Goal: Task Accomplishment & Management: Manage account settings

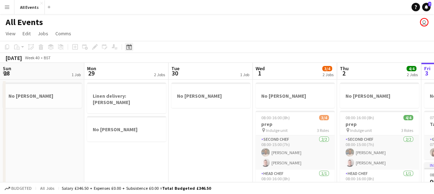
scroll to position [0, 243]
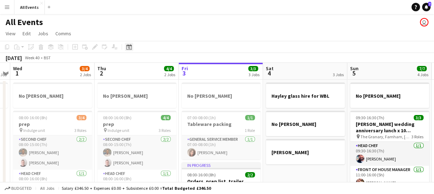
click at [128, 46] on icon "Date picker" at bounding box center [129, 47] width 6 height 6
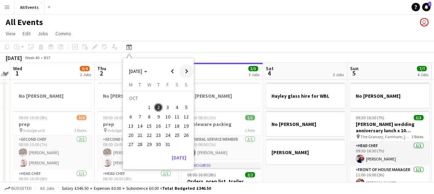
click at [185, 69] on span "Next month" at bounding box center [187, 71] width 14 height 14
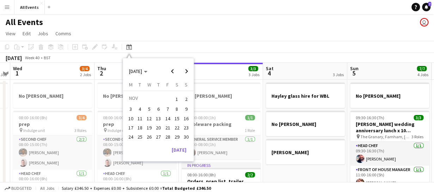
click at [170, 117] on span "14" at bounding box center [168, 118] width 8 height 8
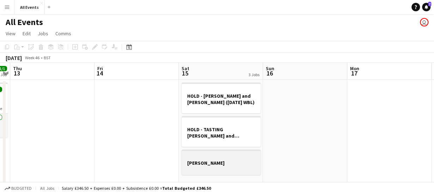
click at [194, 159] on div at bounding box center [221, 156] width 79 height 5
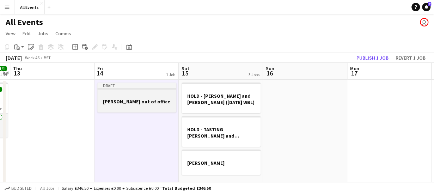
click at [137, 104] on h3 "[PERSON_NAME] out of office" at bounding box center [136, 101] width 79 height 6
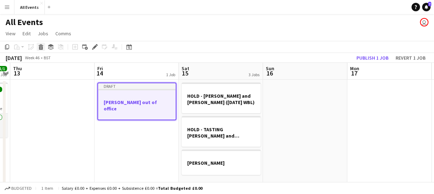
click at [42, 46] on icon at bounding box center [41, 48] width 4 height 4
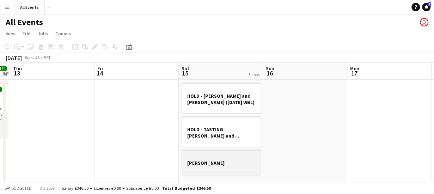
click at [216, 166] on div at bounding box center [221, 169] width 79 height 6
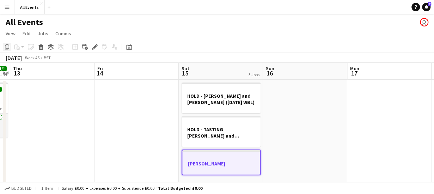
click at [7, 47] on icon "Copy" at bounding box center [7, 47] width 6 height 6
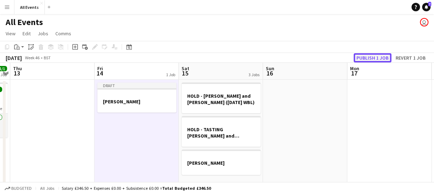
click at [368, 59] on button "Publish 1 job" at bounding box center [373, 57] width 38 height 9
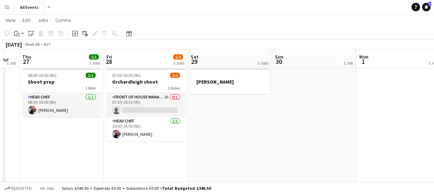
scroll to position [45, 0]
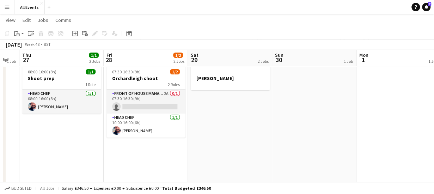
click at [168, 141] on app-date-cell "[PERSON_NAME] on holiday 07:30-16:30 (9h) 1/2 Orchardleigh shoot 2 Roles Front …" at bounding box center [146, 162] width 84 height 256
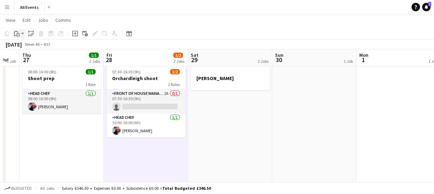
click at [23, 34] on app-action-btn "Paste" at bounding box center [19, 33] width 13 height 8
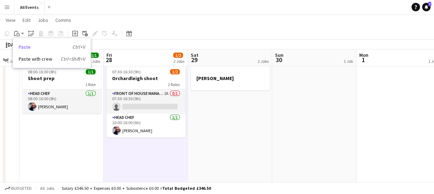
click at [28, 45] on link "Paste Ctrl+V" at bounding box center [52, 47] width 66 height 6
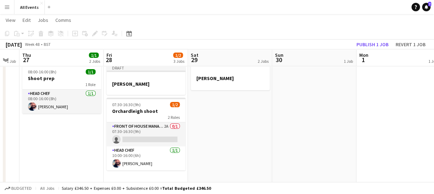
click at [231, 110] on app-date-cell "[PERSON_NAME] on holiday [PERSON_NAME]" at bounding box center [230, 162] width 84 height 256
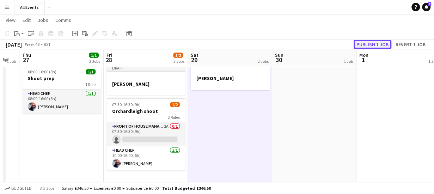
click at [364, 43] on button "Publish 1 job" at bounding box center [373, 44] width 38 height 9
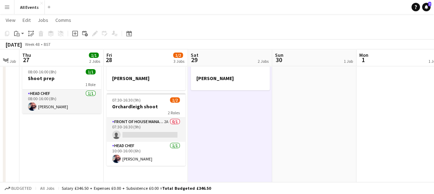
click at [304, 75] on app-date-cell "[PERSON_NAME] on holiday" at bounding box center [314, 162] width 84 height 256
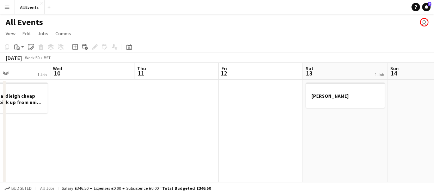
scroll to position [0, 322]
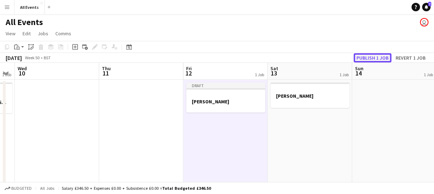
click at [364, 57] on button "Publish 1 job" at bounding box center [373, 57] width 38 height 9
